Goal: Task Accomplishment & Management: Use online tool/utility

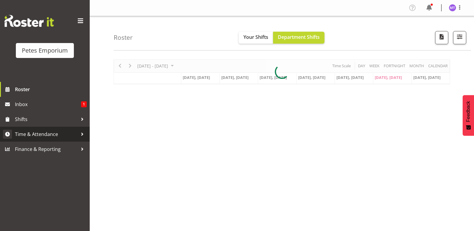
click at [48, 138] on span "Time & Attendance" at bounding box center [46, 134] width 63 height 9
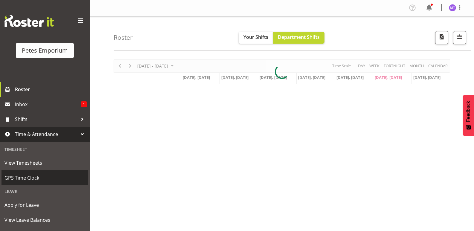
click at [42, 179] on span "GPS Time Clock" at bounding box center [44, 177] width 81 height 9
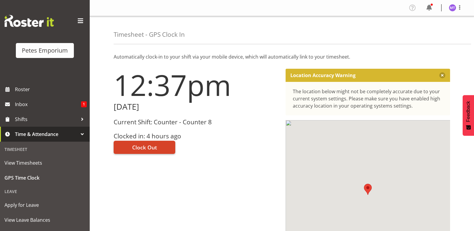
click at [153, 142] on button "Clock Out" at bounding box center [145, 147] width 62 height 13
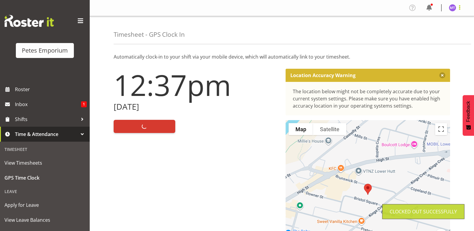
click at [460, 8] on span at bounding box center [459, 7] width 7 height 7
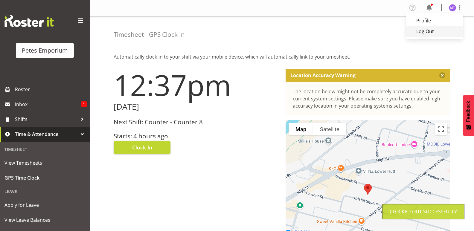
click at [443, 32] on link "Log Out" at bounding box center [434, 31] width 57 height 11
